Goal: Information Seeking & Learning: Understand process/instructions

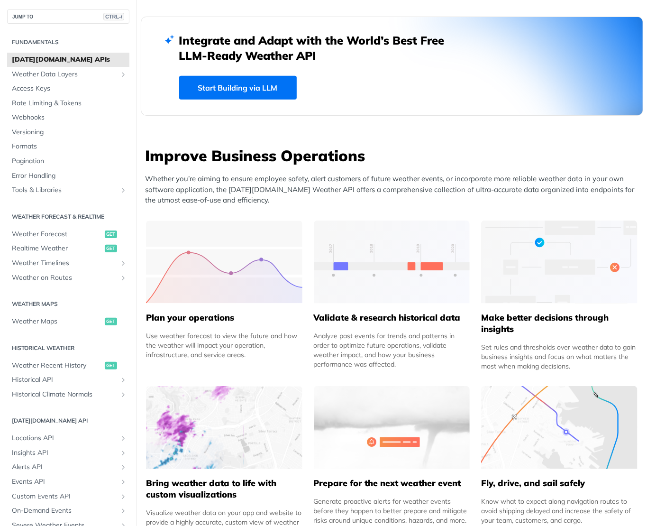
scroll to position [379, 0]
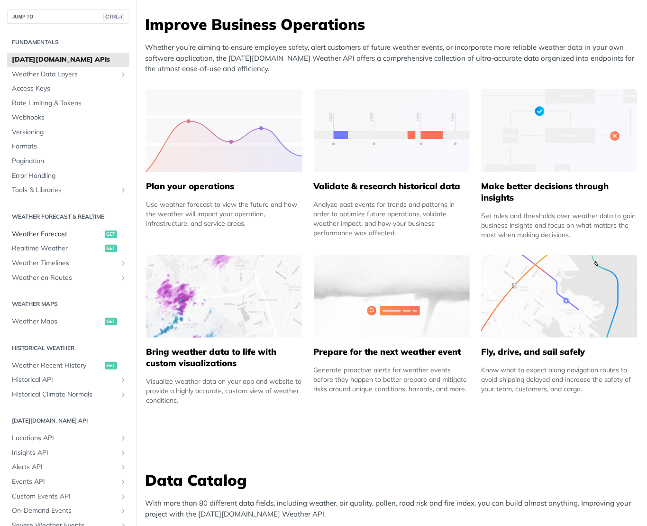
click at [25, 234] on span "Weather Forecast" at bounding box center [57, 233] width 91 height 9
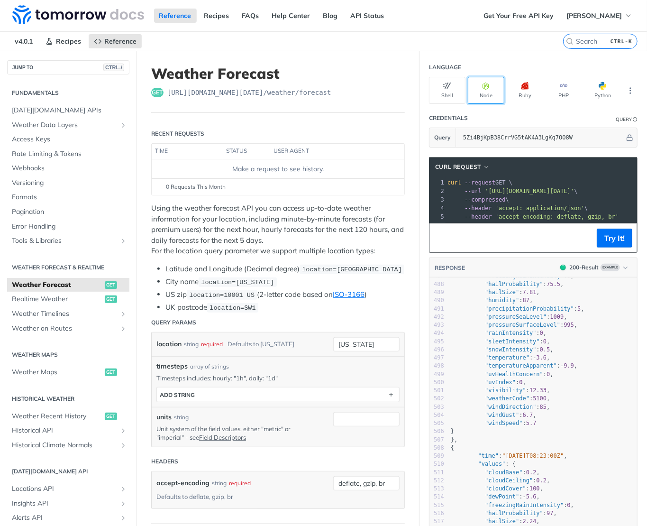
click at [486, 87] on button "Node" at bounding box center [486, 90] width 37 height 27
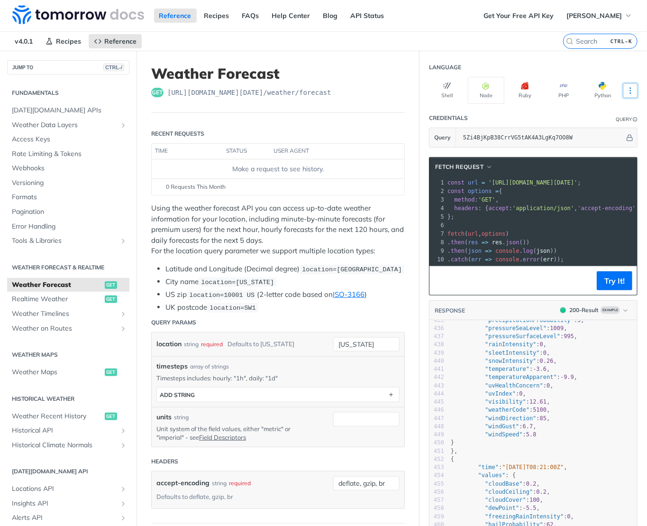
click at [626, 86] on icon "More ellipsis" at bounding box center [630, 90] width 9 height 9
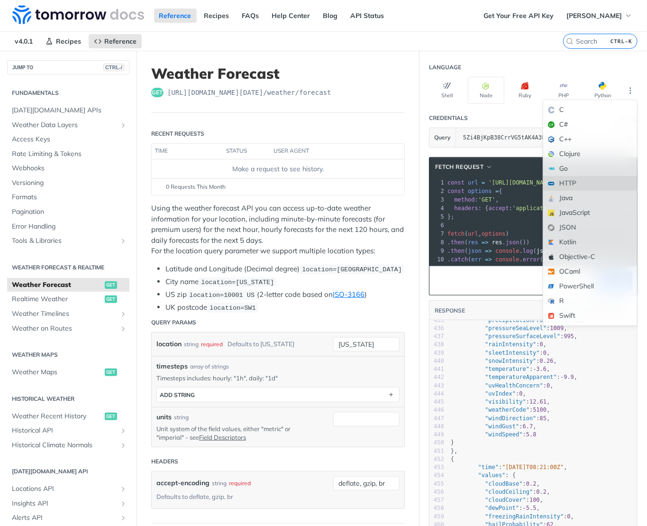
click at [582, 182] on div "HTTP" at bounding box center [590, 183] width 94 height 15
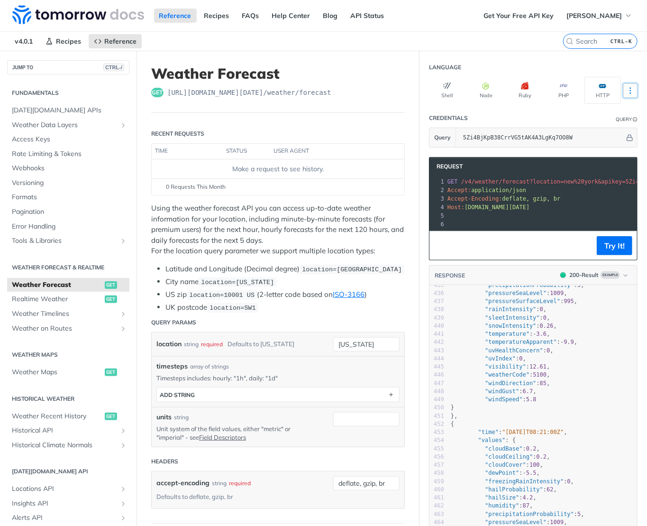
click at [628, 92] on button "More Languages" at bounding box center [630, 90] width 14 height 14
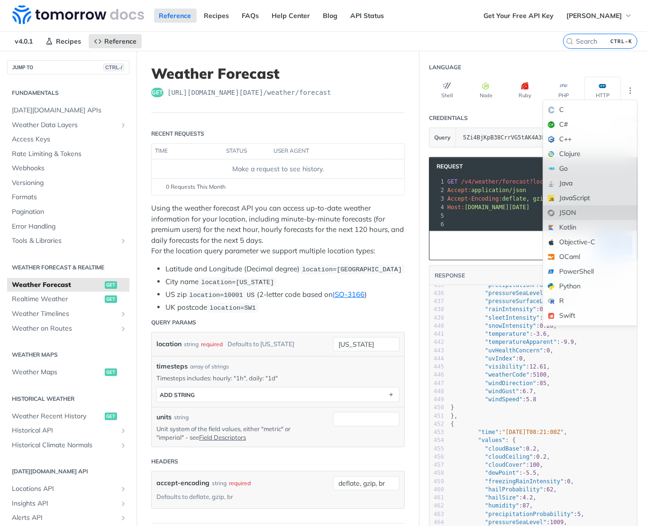
click at [588, 216] on div "JSON" at bounding box center [590, 212] width 94 height 15
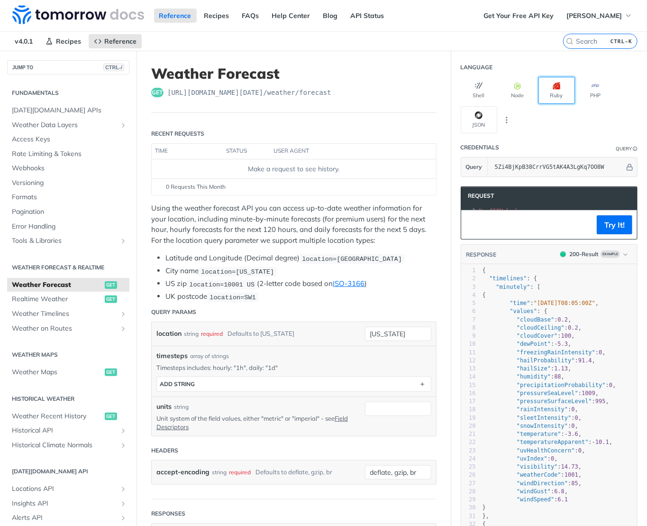
click at [542, 90] on button "Ruby" at bounding box center [557, 90] width 37 height 27
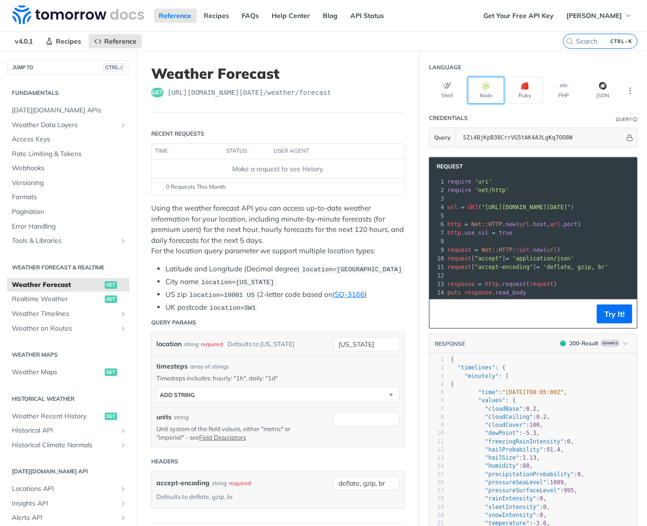
click at [484, 96] on button "Node" at bounding box center [486, 90] width 37 height 27
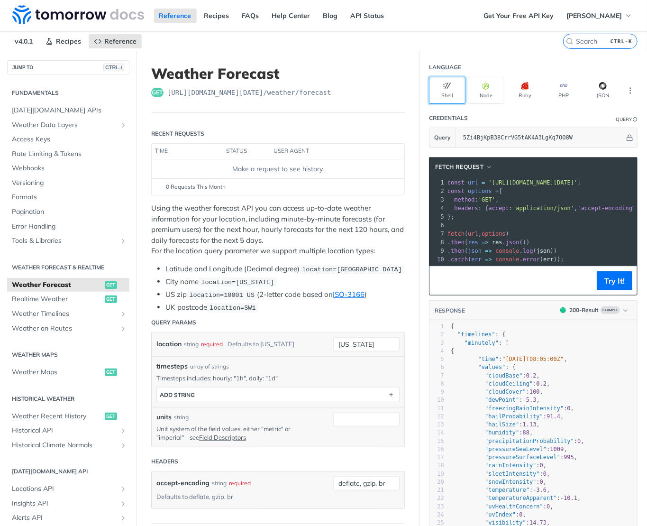
click at [436, 100] on button "Shell" at bounding box center [447, 90] width 37 height 27
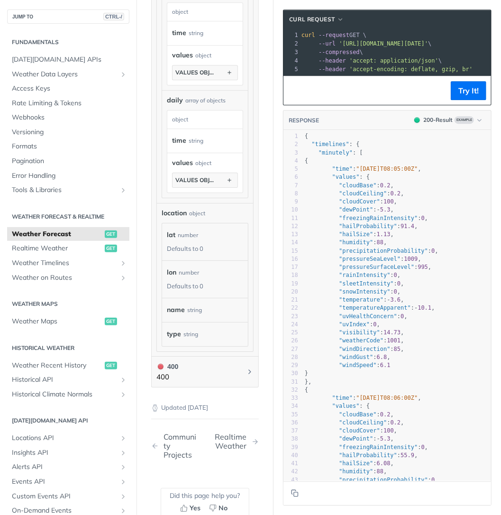
scroll to position [1180, 0]
